Goal: Task Accomplishment & Management: Use online tool/utility

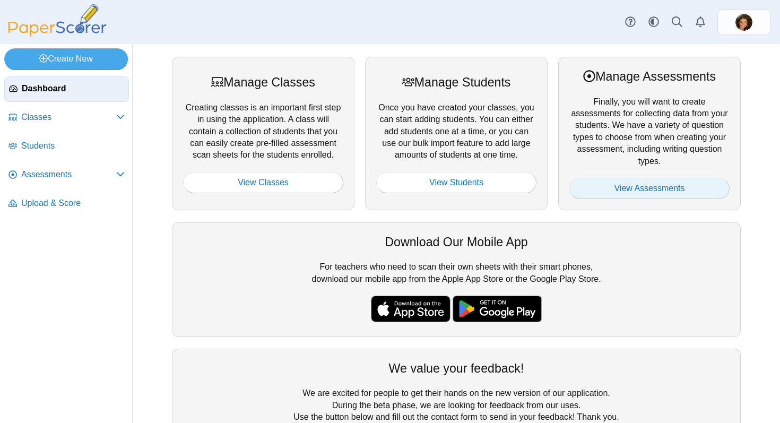
click at [604, 184] on link "View Assessments" at bounding box center [649, 188] width 160 height 21
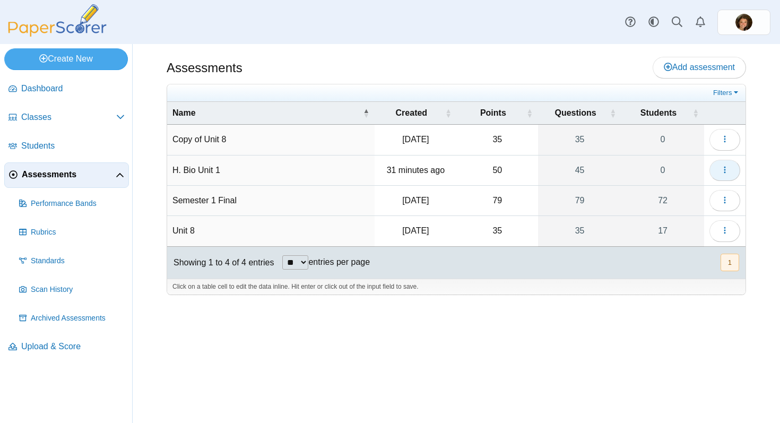
click at [717, 168] on button "button" at bounding box center [724, 170] width 31 height 21
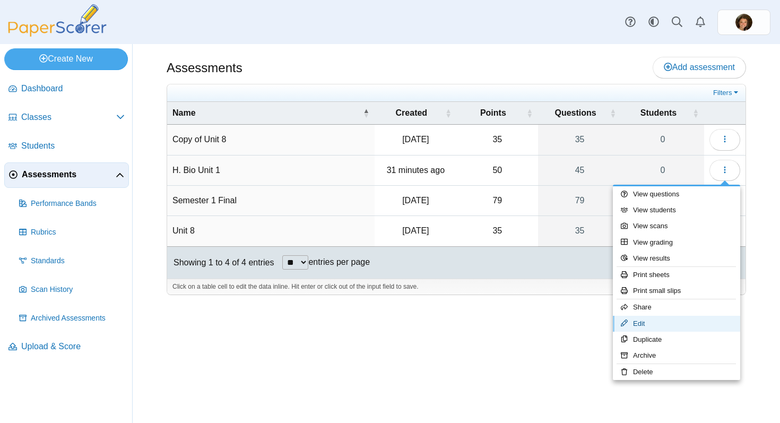
click at [647, 319] on link "Edit" at bounding box center [676, 324] width 127 height 16
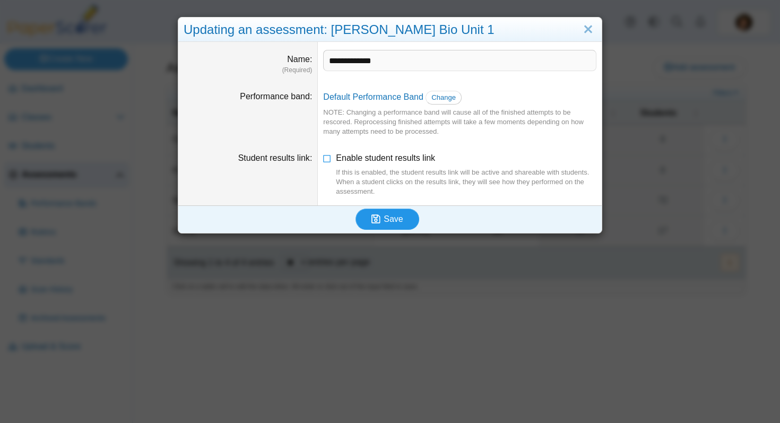
click at [395, 212] on button "Save" at bounding box center [387, 218] width 64 height 21
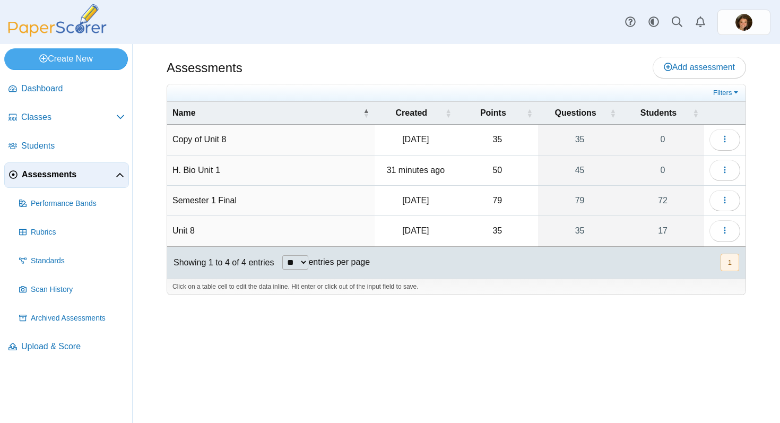
click at [268, 177] on td "H. Bio Unit 1" at bounding box center [270, 170] width 207 height 30
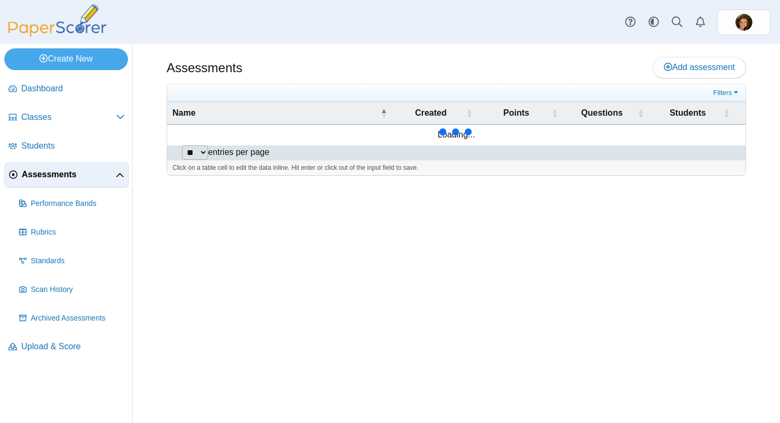
click at [366, 171] on div "Filters Show only: Loading… Name Created Points Questions Students Loading... *…" at bounding box center [456, 130] width 579 height 92
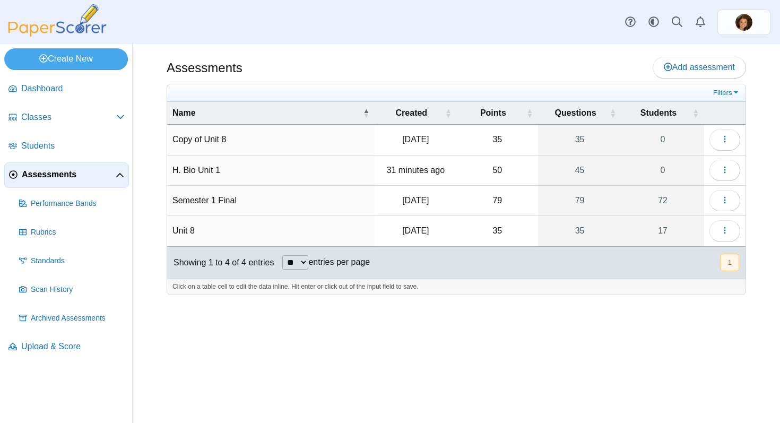
click at [490, 163] on td "50" at bounding box center [497, 170] width 81 height 30
click at [499, 168] on td "50" at bounding box center [497, 170] width 81 height 30
click at [578, 173] on link "45" at bounding box center [579, 170] width 83 height 30
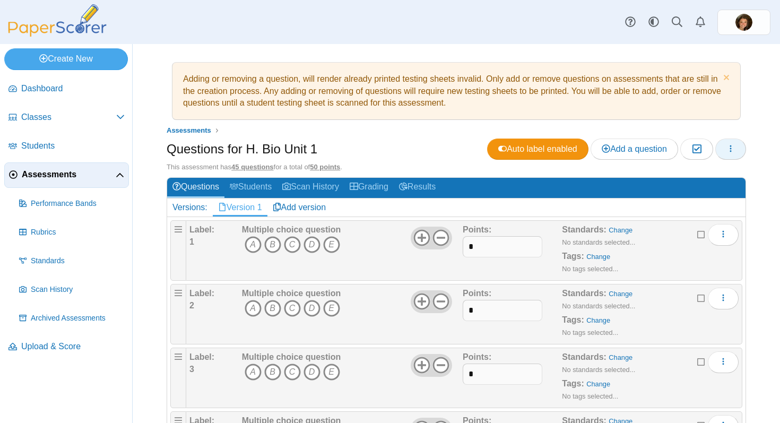
click at [730, 148] on use "button" at bounding box center [731, 148] width 2 height 7
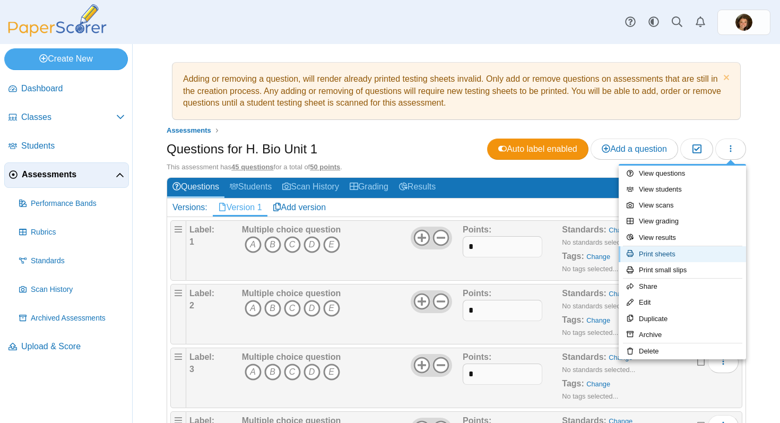
click at [685, 255] on link "Print sheets" at bounding box center [682, 254] width 127 height 16
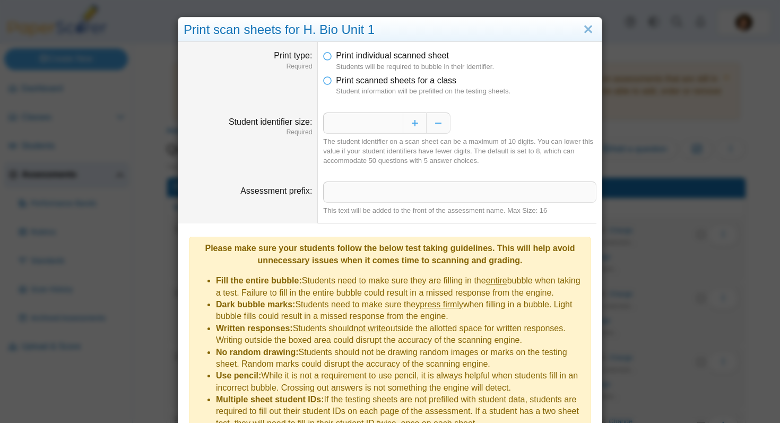
click at [563, 246] on b "Please make sure your students follow the below test taking guidelines. This wi…" at bounding box center [390, 253] width 370 height 21
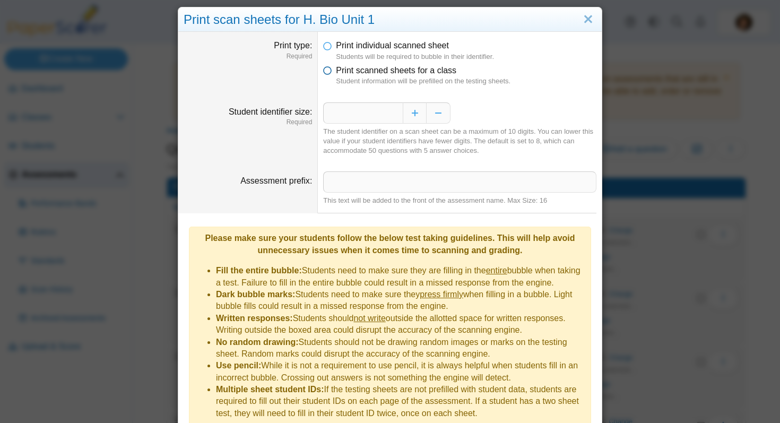
click at [435, 67] on span "Print scanned sheets for a class" at bounding box center [396, 70] width 120 height 9
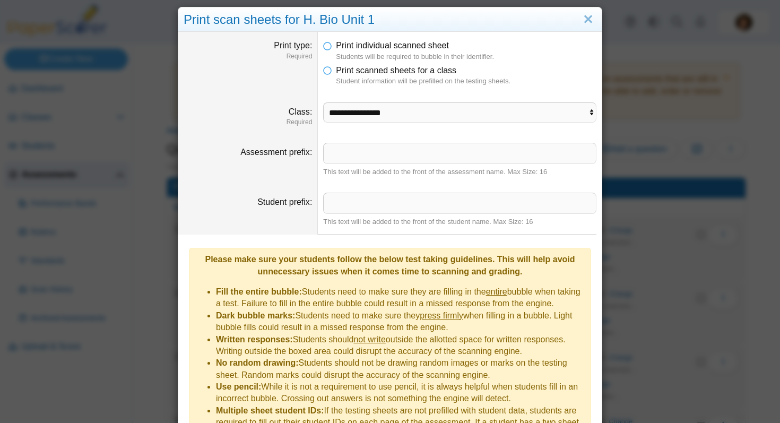
click at [505, 71] on li "Print scanned sheets for a class Student information will be prefilled on the t…" at bounding box center [459, 76] width 273 height 22
click at [437, 50] on span "Print individual scanned sheet" at bounding box center [392, 45] width 113 height 9
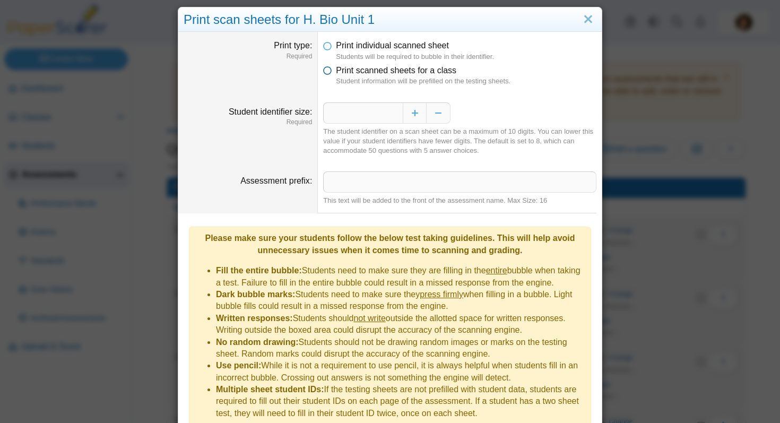
click at [434, 72] on span "Print scanned sheets for a class" at bounding box center [396, 70] width 120 height 9
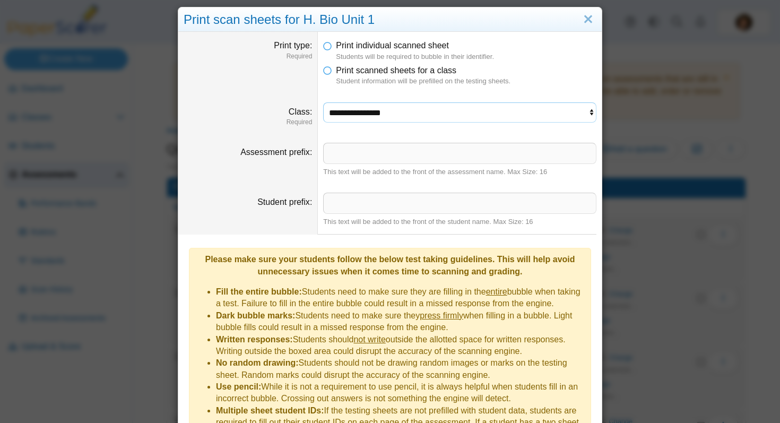
click at [475, 115] on select "**********" at bounding box center [459, 112] width 273 height 20
select select "**********"
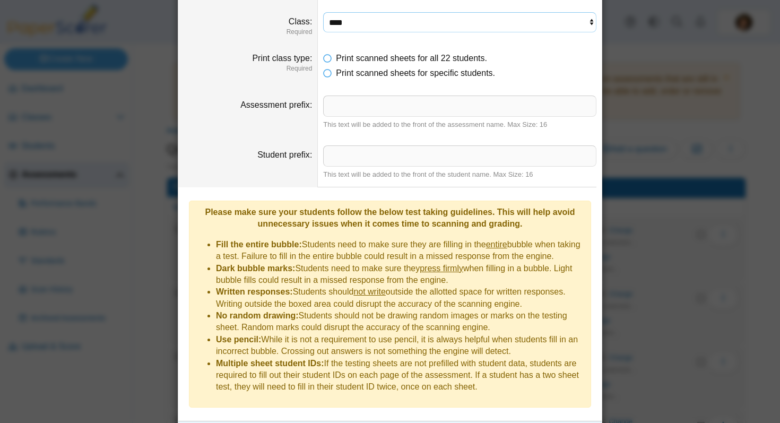
scroll to position [117, 0]
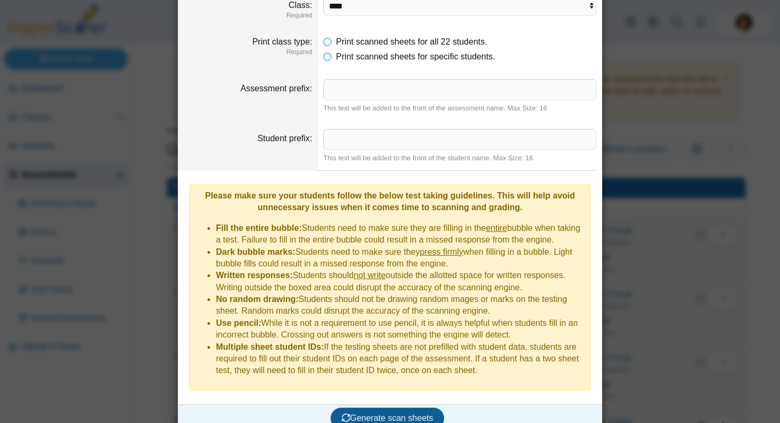
click at [380, 413] on span "Generate scan sheets" at bounding box center [388, 417] width 92 height 9
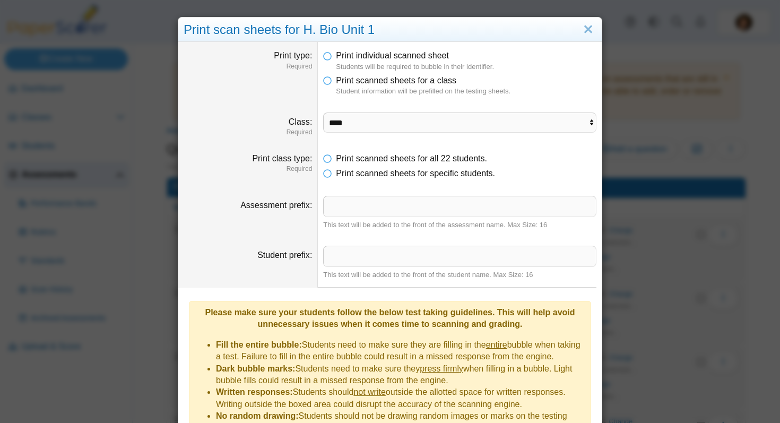
scroll to position [202, 0]
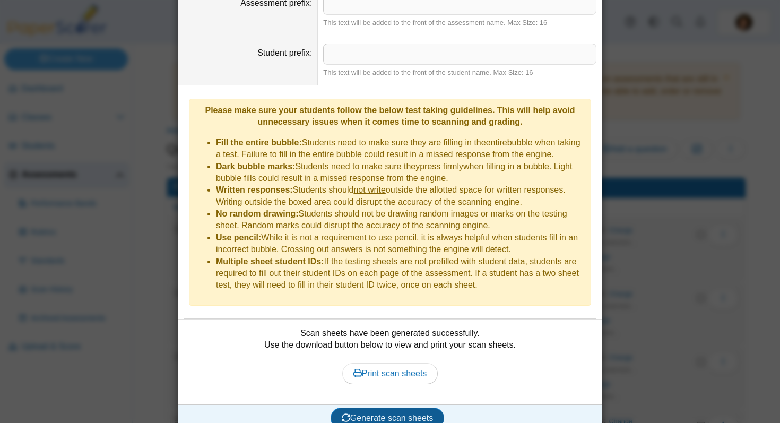
click at [396, 413] on span "Generate scan sheets" at bounding box center [388, 417] width 92 height 9
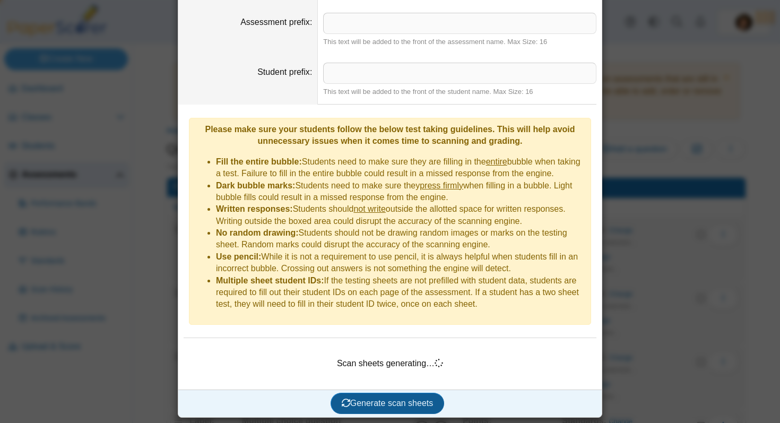
scroll to position [168, 0]
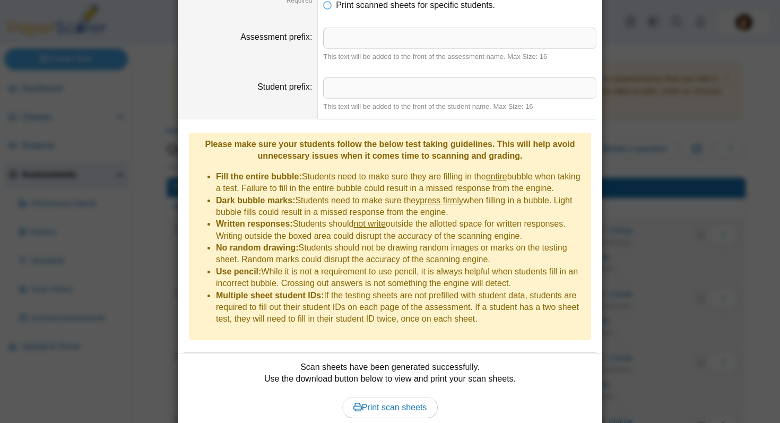
click at [394, 361] on div "Scan sheets have been generated successfully. Use the download button below to …" at bounding box center [390, 395] width 413 height 69
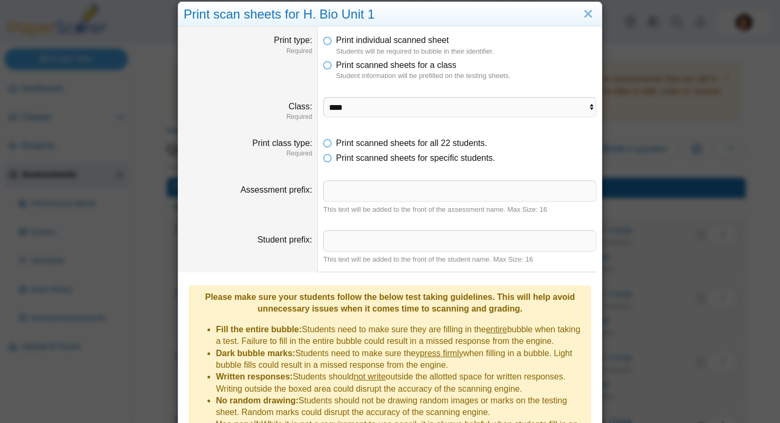
scroll to position [14, 0]
